Goal: Task Accomplishment & Management: Complete application form

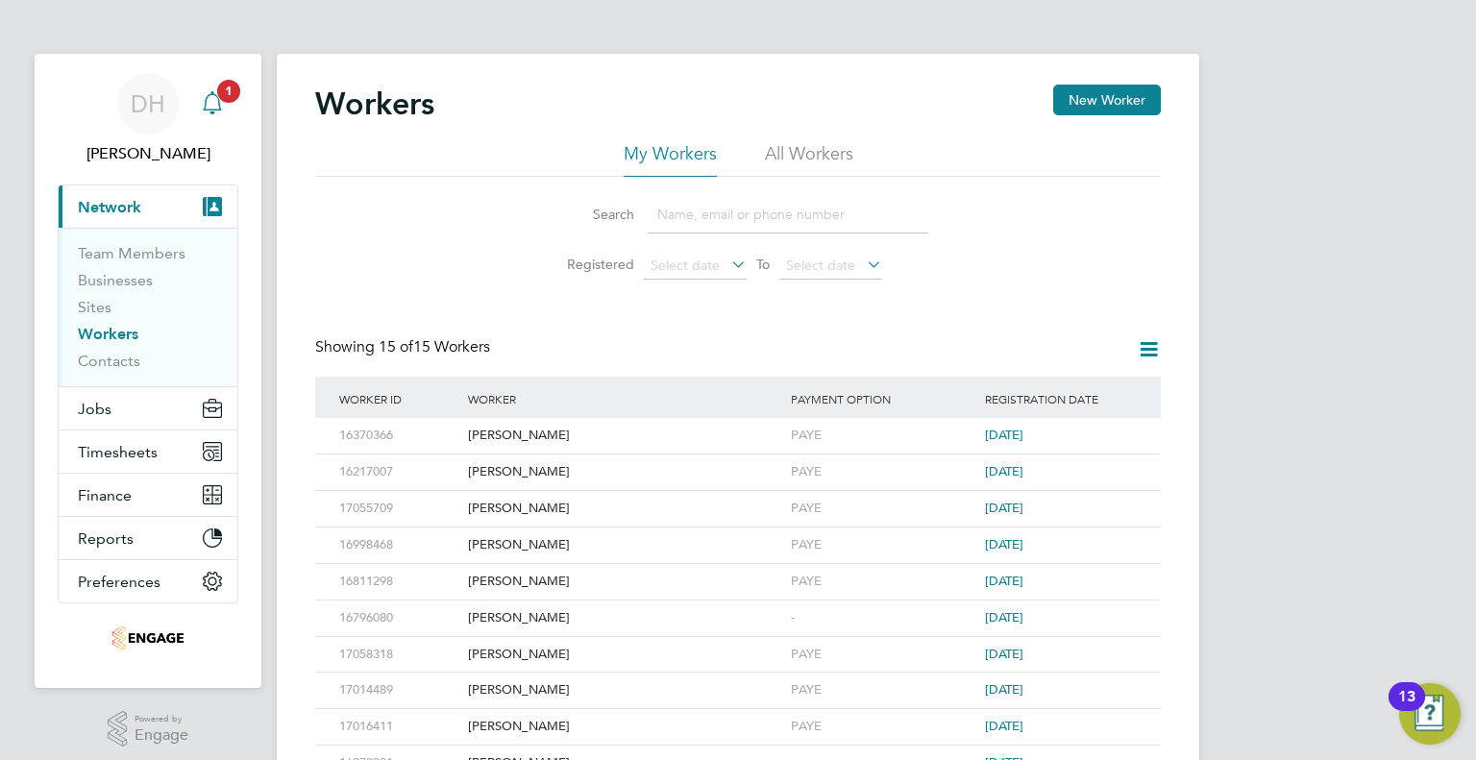
click at [216, 99] on icon "Main navigation" at bounding box center [212, 102] width 23 height 23
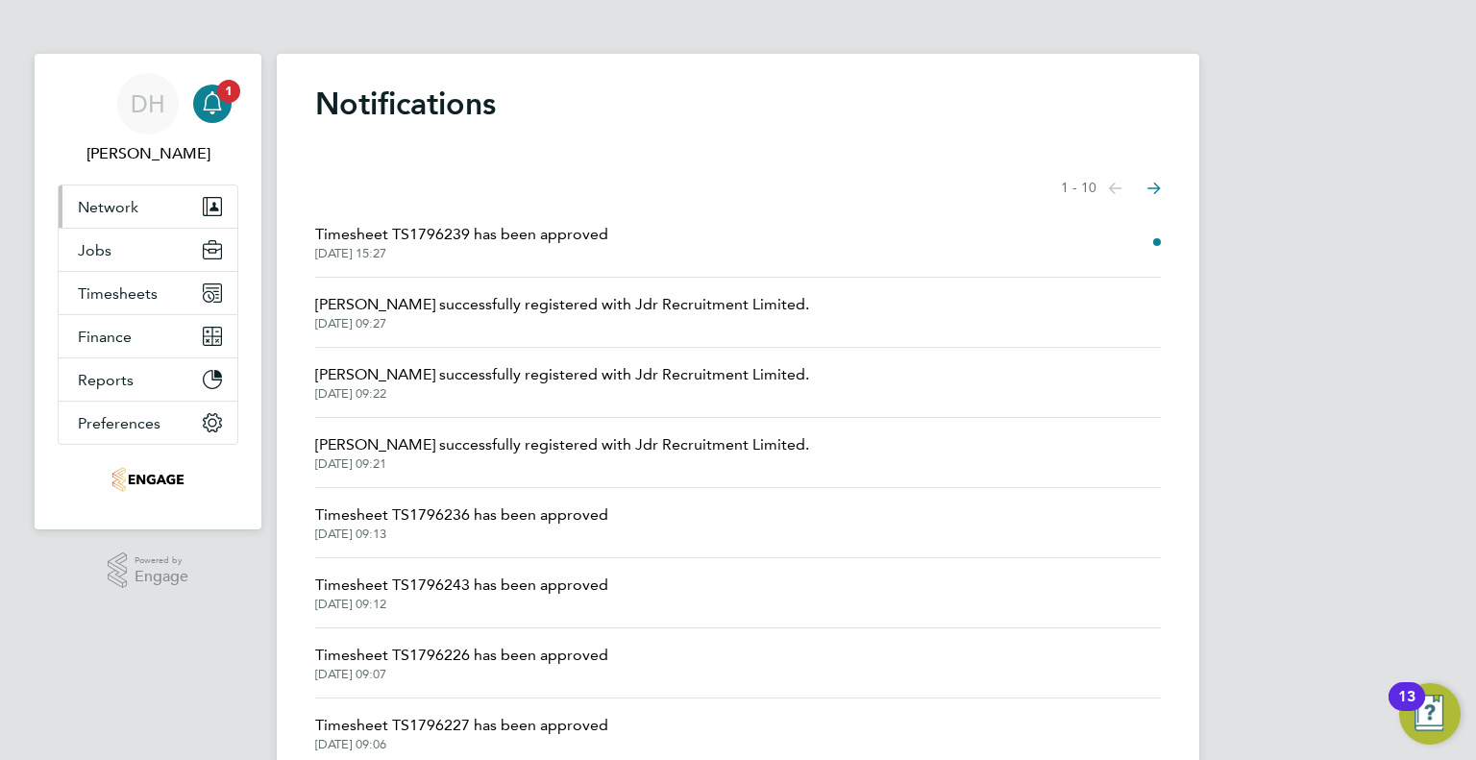
click at [107, 205] on span "Network" at bounding box center [108, 207] width 61 height 18
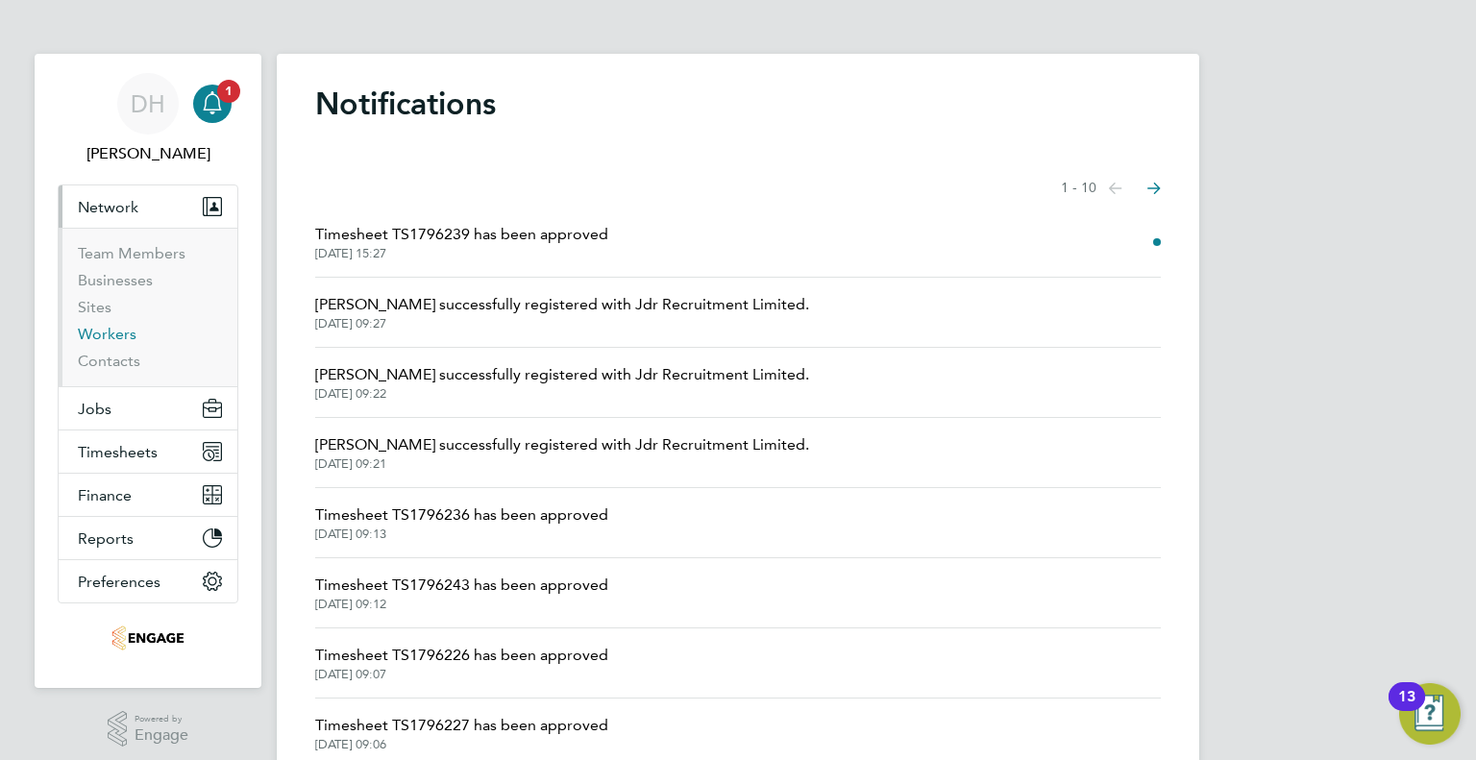
click at [96, 331] on link "Workers" at bounding box center [107, 334] width 59 height 18
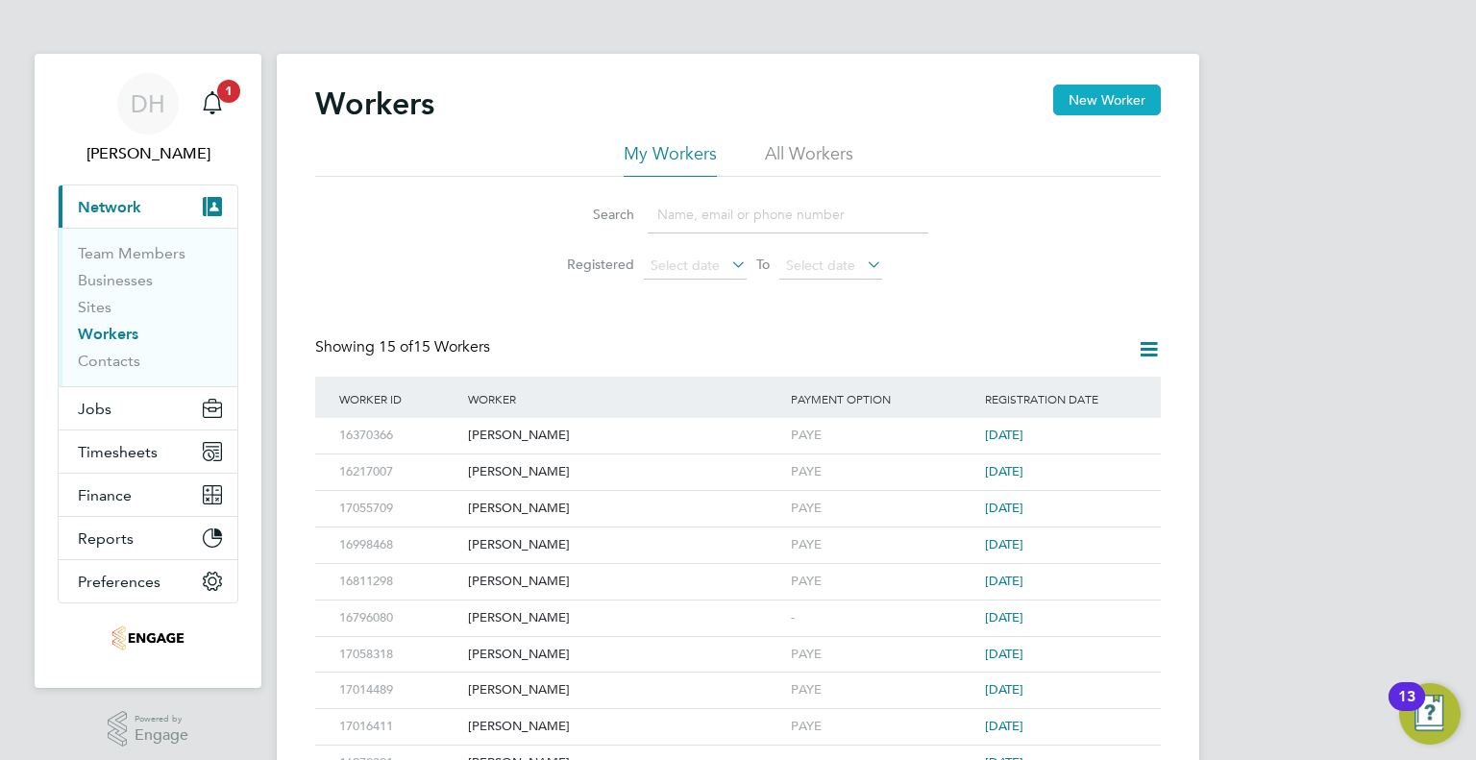
click at [1145, 97] on button "New Worker" at bounding box center [1107, 100] width 108 height 31
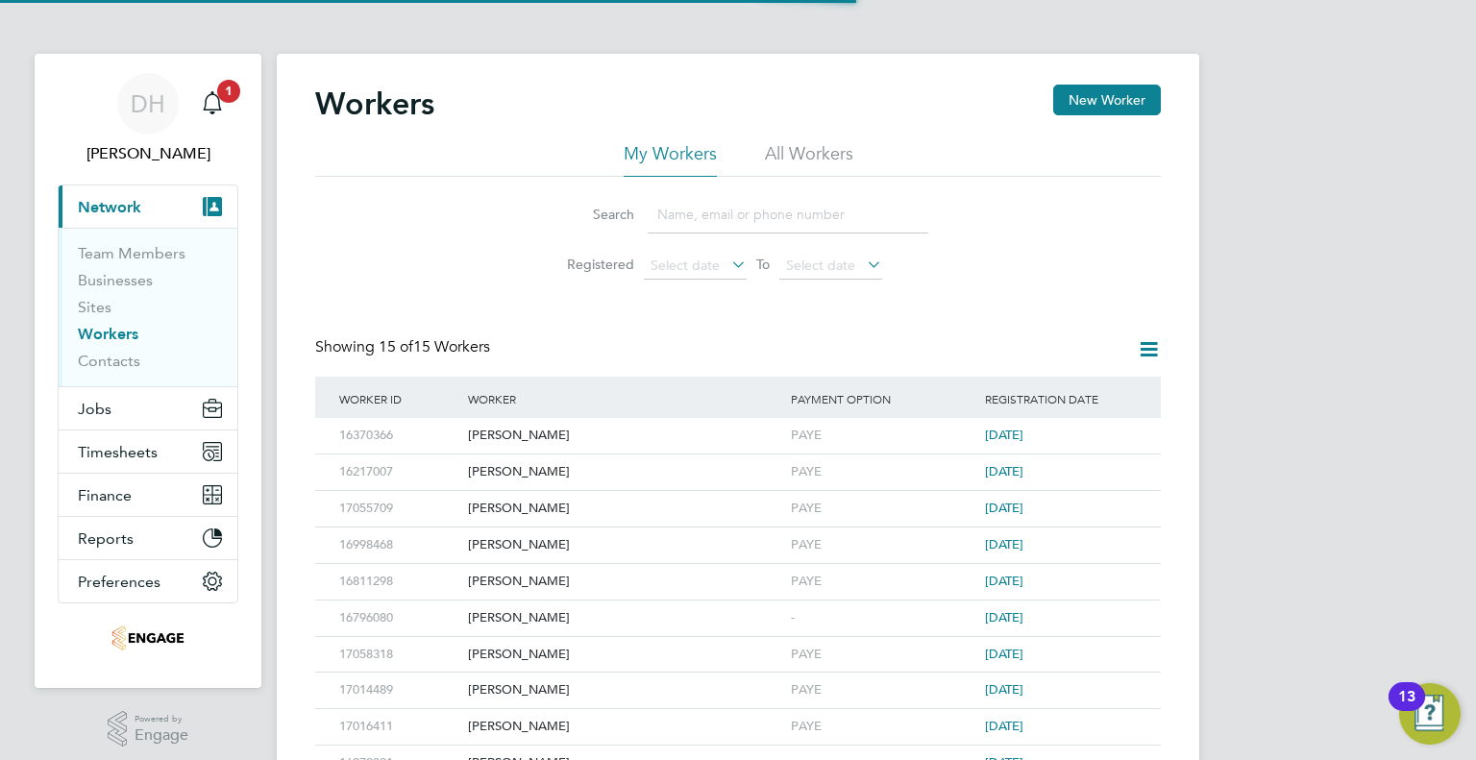
scroll to position [1628, 508]
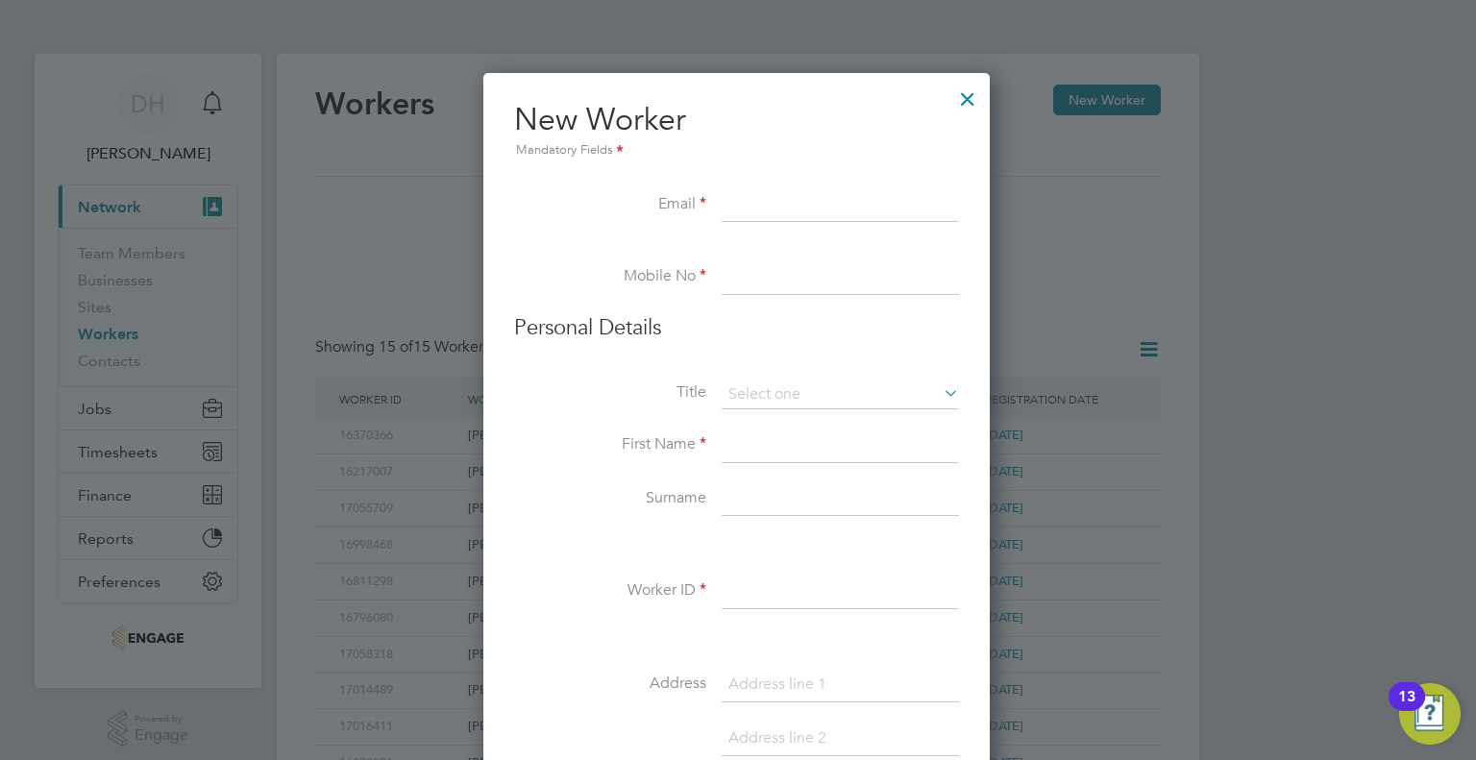
paste input "[PERSON_NAME][EMAIL_ADDRESS][PERSON_NAME][DOMAIN_NAME]"
type input "[PERSON_NAME][EMAIL_ADDRESS][PERSON_NAME][DOMAIN_NAME]"
click at [791, 271] on input at bounding box center [839, 277] width 237 height 35
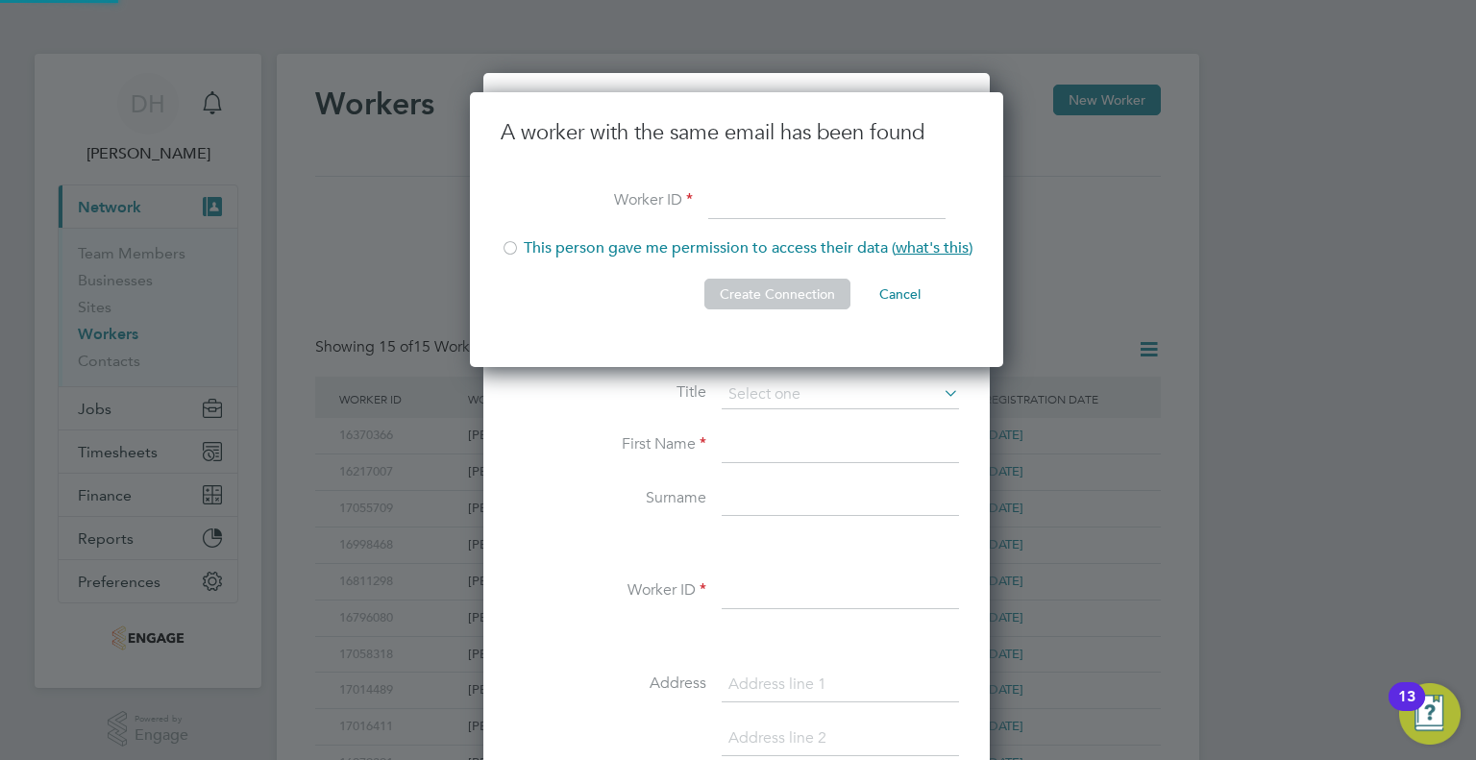
scroll to position [275, 535]
click at [902, 293] on button "Cancel" at bounding box center [900, 294] width 72 height 31
